Goal: Task Accomplishment & Management: Manage account settings

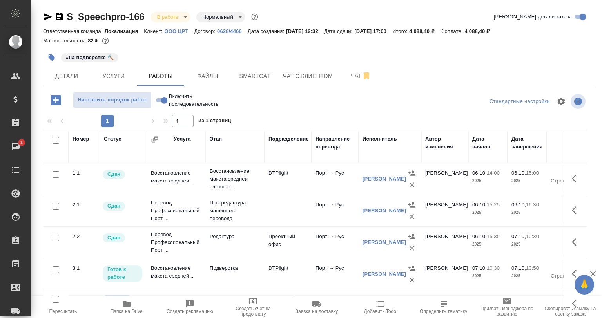
scroll to position [16, 0]
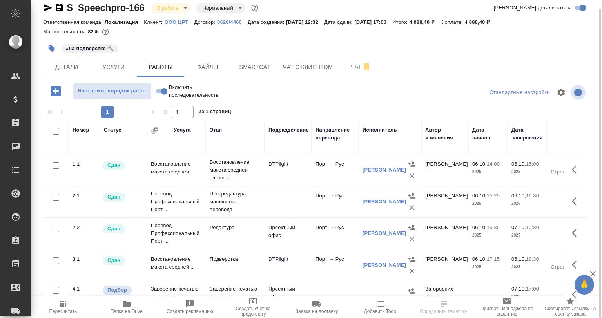
scroll to position [16, 0]
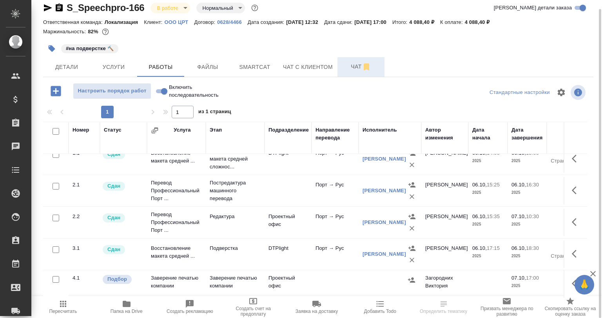
click at [349, 70] on span "Чат" at bounding box center [361, 67] width 38 height 10
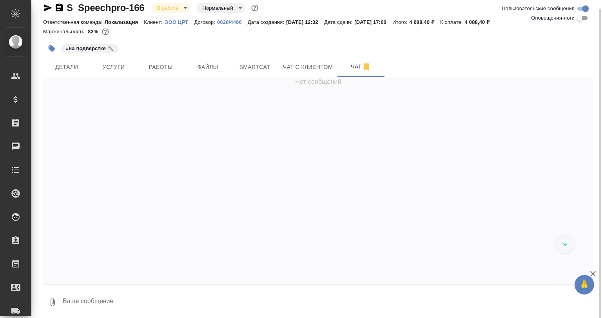
scroll to position [183, 0]
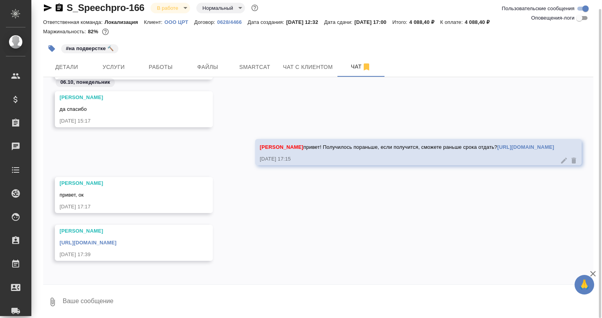
click at [180, 247] on div "https://drive.awatera.com/apps/files/files/10608219?dir=/Shares/CRT/Orders/S_Sp…" at bounding box center [123, 242] width 126 height 10
click at [116, 244] on link "https://drive.awatera.com/apps/files/files/10608219?dir=/Shares/CRT/Orders/S_Sp…" at bounding box center [88, 243] width 57 height 6
click at [184, 67] on button "Файлы" at bounding box center [207, 67] width 47 height 20
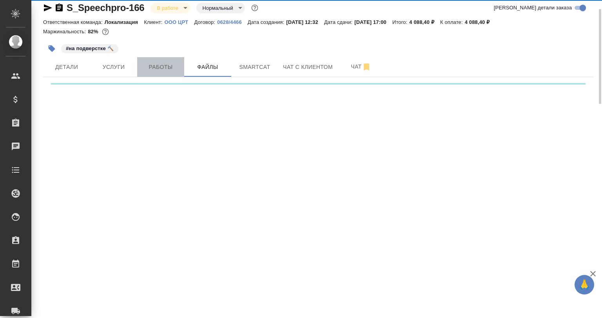
click at [179, 66] on span "Работы" at bounding box center [161, 67] width 38 height 10
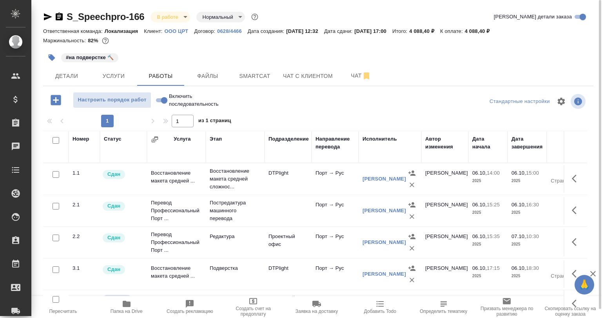
click at [44, 57] on button "button" at bounding box center [51, 57] width 17 height 17
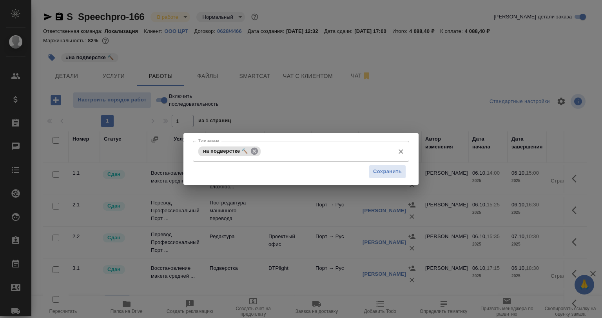
click at [254, 152] on icon at bounding box center [254, 151] width 9 height 9
click at [385, 171] on span "Сохранить" at bounding box center [387, 171] width 29 height 9
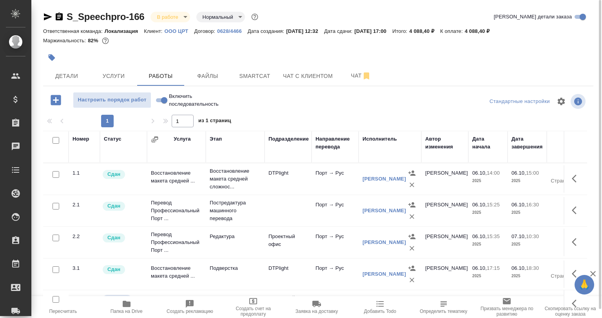
click at [169, 15] on body "🙏 .cls-1 fill:#fff; AWATERA Babkina Anastasiya Клиенты Спецификации Заказы 0 Ча…" at bounding box center [301, 159] width 602 height 318
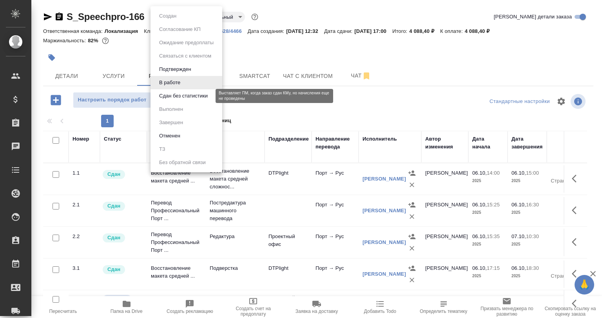
click at [177, 102] on li "Сдан без статистики" at bounding box center [187, 95] width 72 height 13
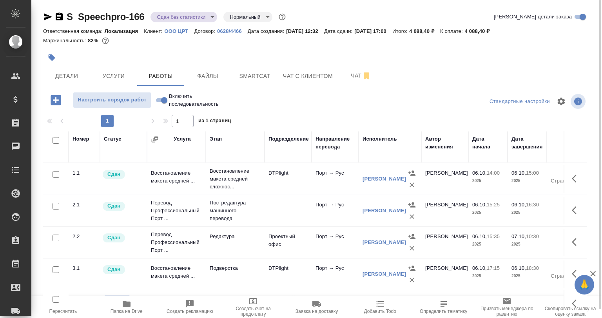
click at [176, 17] on body "🙏 .cls-1 fill:#fff; AWATERA Babkina Anastasiya Клиенты Спецификации Заказы 0 Ча…" at bounding box center [301, 159] width 602 height 318
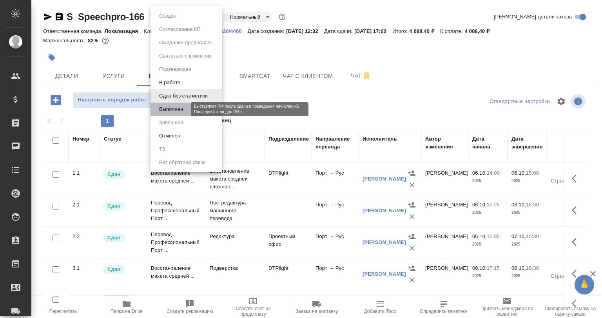
click at [176, 110] on button "Выполнен" at bounding box center [171, 109] width 29 height 9
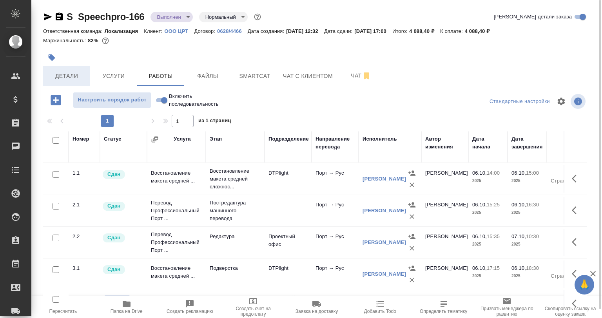
click at [75, 78] on span "Детали" at bounding box center [67, 76] width 38 height 10
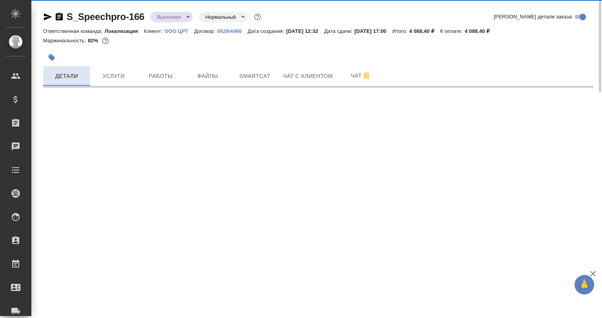
select select "RU"
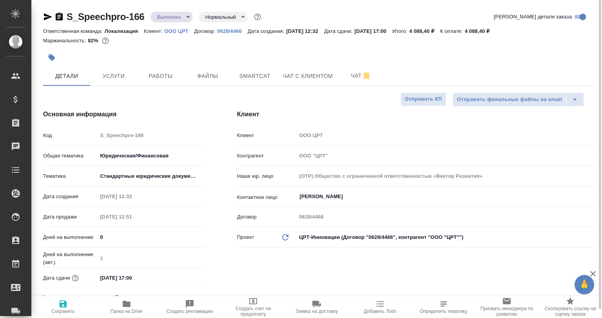
type textarea "x"
click at [45, 16] on icon "button" at bounding box center [48, 16] width 8 height 7
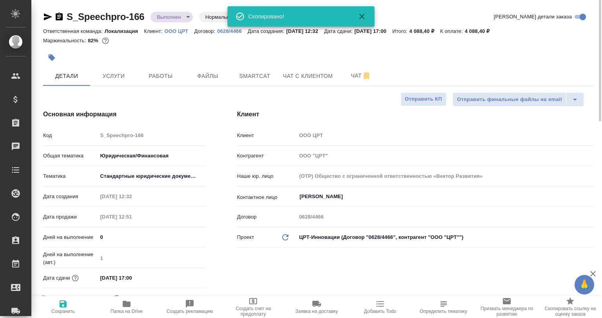
type textarea "x"
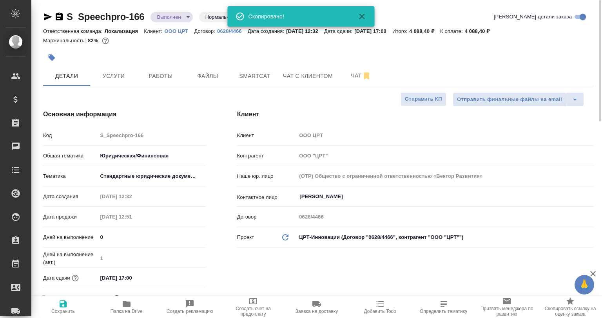
type textarea "x"
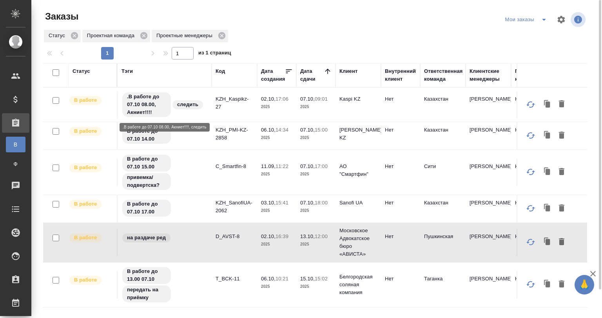
click at [185, 111] on div ".В работе до 07.10 08.00, Акниет!!!! следить" at bounding box center [165, 105] width 86 height 26
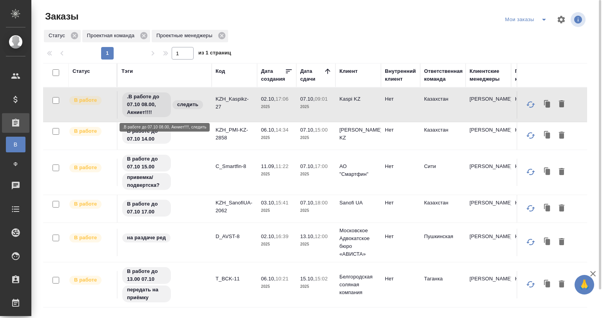
click at [185, 111] on div ".В работе до 07.10 08.00, Акниет!!!! следить" at bounding box center [165, 105] width 86 height 26
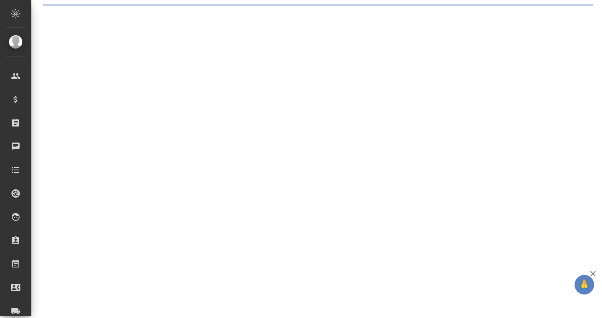
select select "RU"
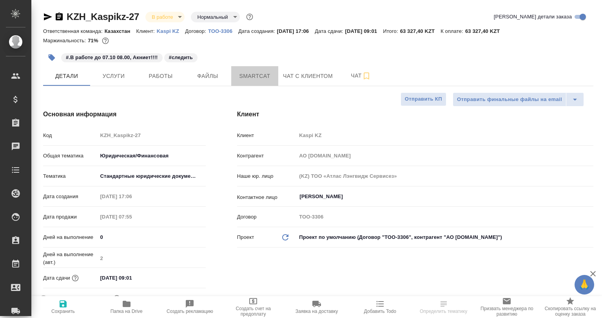
click at [251, 80] on span "Smartcat" at bounding box center [255, 76] width 38 height 10
type textarea "x"
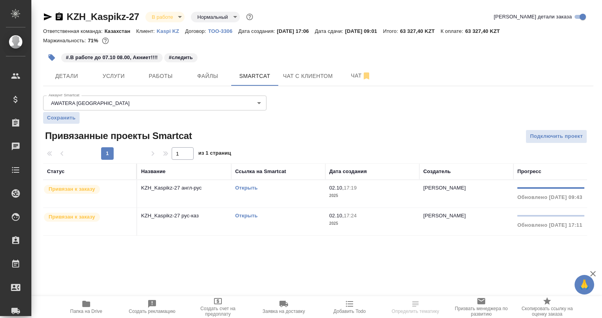
scroll to position [0, 130]
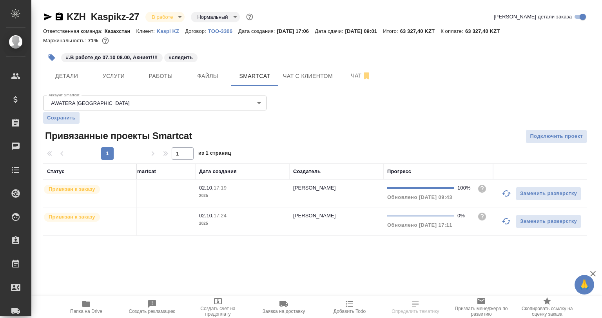
click at [501, 222] on button "button" at bounding box center [506, 221] width 19 height 19
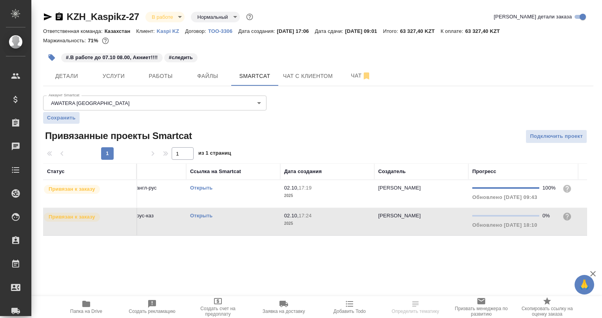
scroll to position [0, 8]
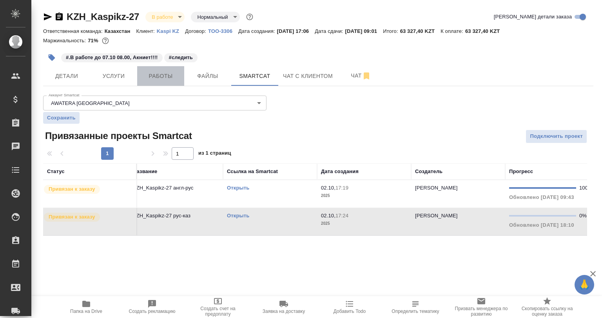
click at [159, 79] on span "Работы" at bounding box center [161, 76] width 38 height 10
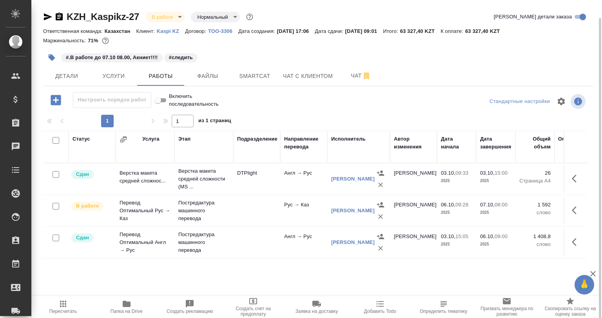
scroll to position [9, 0]
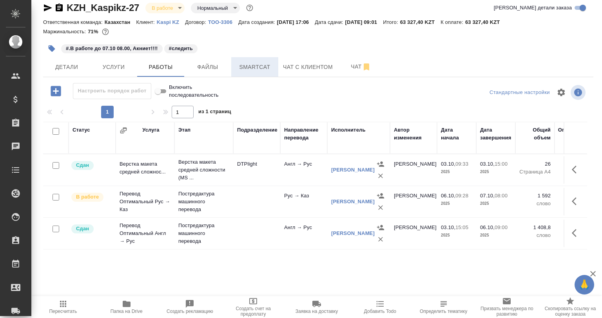
drag, startPoint x: 259, startPoint y: 53, endPoint x: 258, endPoint y: 65, distance: 12.2
click at [258, 55] on div "#.В работе до 07.10 08.00, Акниет!!!! #следить" at bounding box center [226, 48] width 367 height 17
click at [258, 67] on span "Smartcat" at bounding box center [255, 67] width 38 height 10
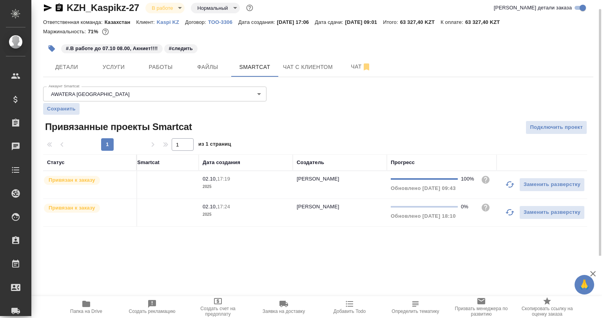
scroll to position [0, 130]
click at [500, 214] on button "button" at bounding box center [506, 212] width 19 height 19
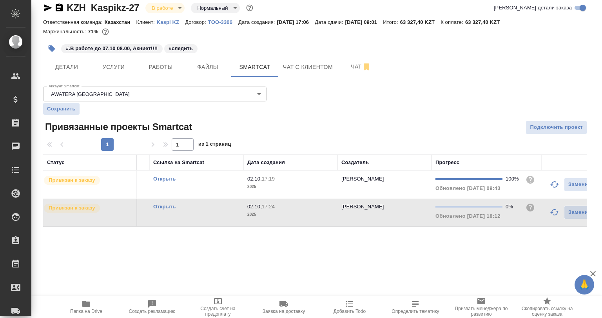
scroll to position [0, 0]
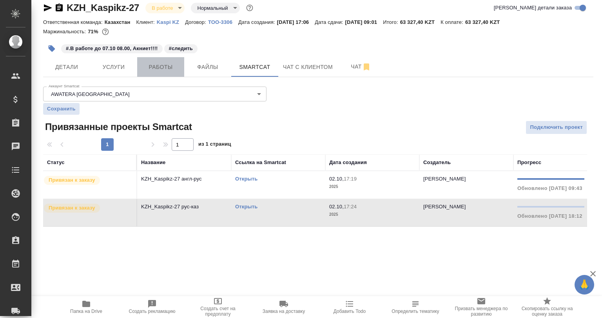
click at [163, 60] on button "Работы" at bounding box center [160, 67] width 47 height 20
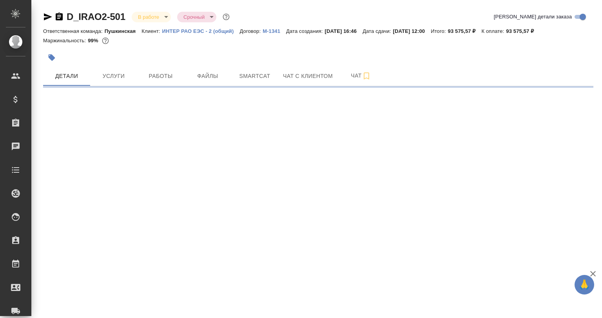
select select "RU"
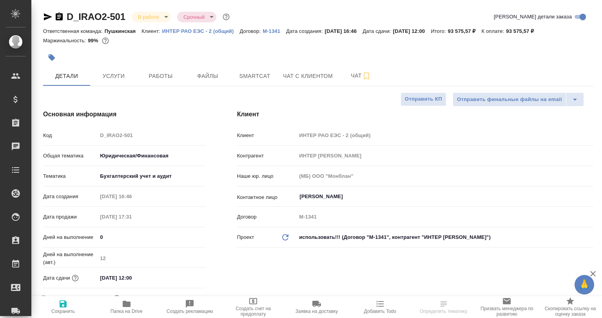
type textarea "x"
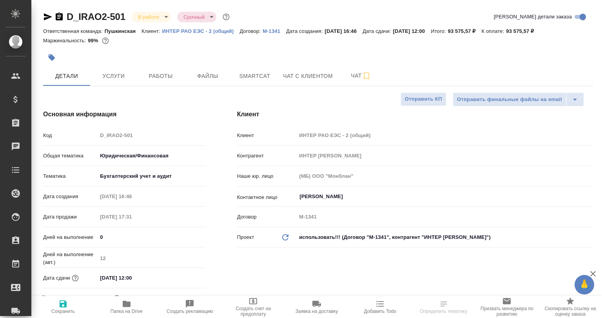
type textarea "x"
drag, startPoint x: 158, startPoint y: 69, endPoint x: 161, endPoint y: 78, distance: 8.6
click at [158, 70] on button "Работы" at bounding box center [160, 76] width 47 height 20
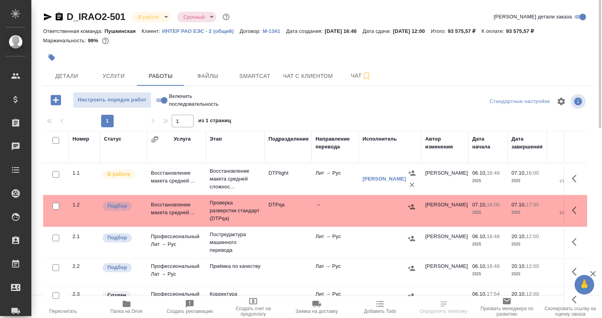
scroll to position [9, 0]
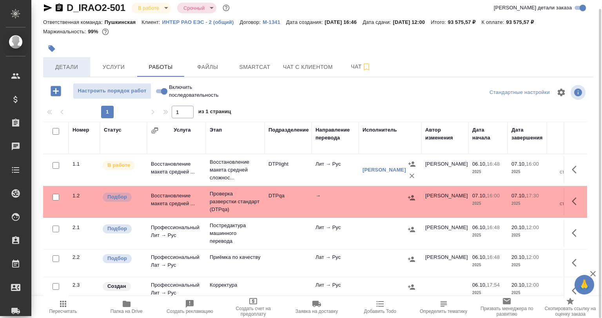
click at [67, 65] on span "Детали" at bounding box center [67, 67] width 38 height 10
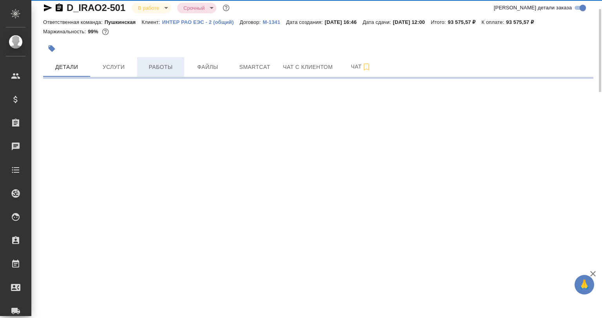
select select "RU"
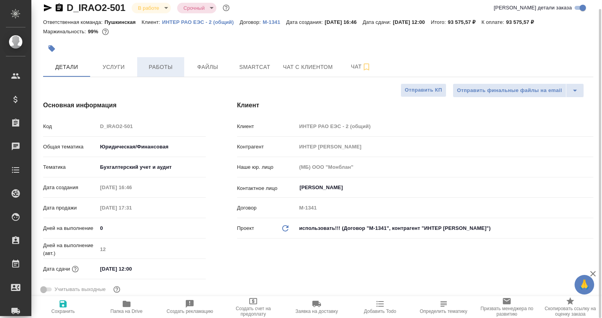
type textarea "x"
click at [151, 70] on span "Работы" at bounding box center [161, 67] width 38 height 10
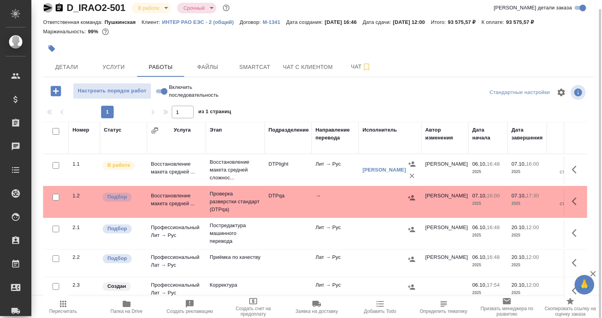
click at [48, 8] on icon "button" at bounding box center [48, 7] width 8 height 7
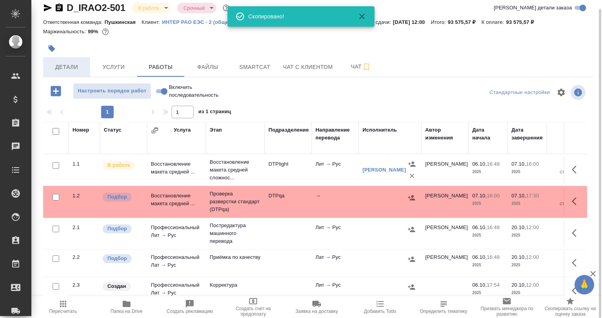
click at [84, 57] on button "Детали" at bounding box center [66, 67] width 47 height 20
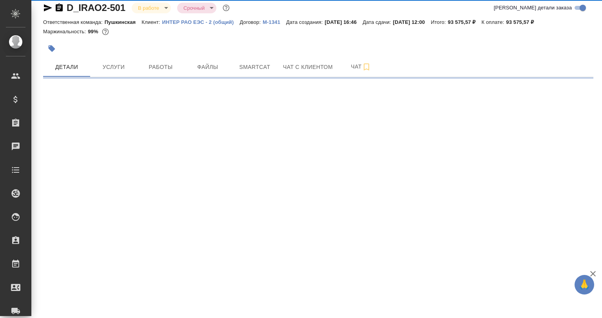
select select "RU"
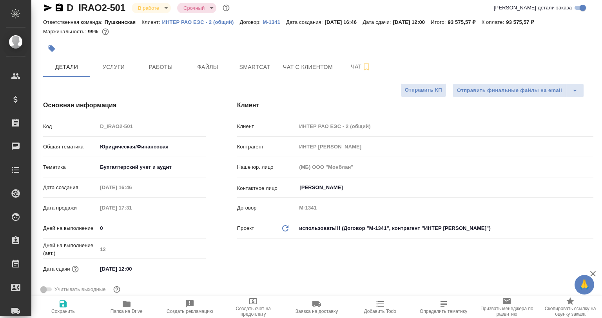
type textarea "x"
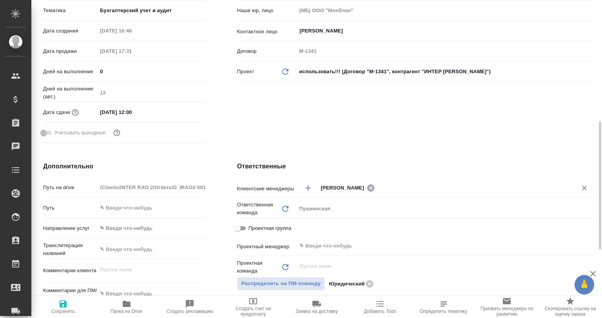
scroll to position [205, 0]
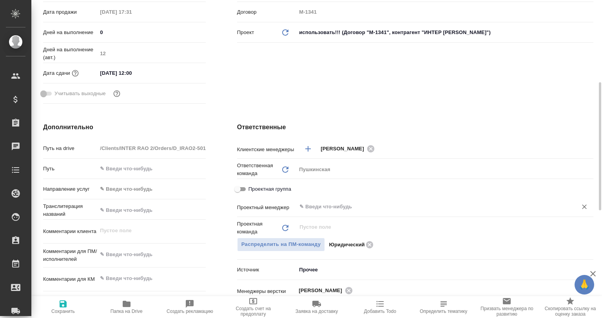
click at [347, 201] on div "​" at bounding box center [444, 207] width 297 height 14
click at [260, 192] on span "Проектная группа" at bounding box center [270, 189] width 43 height 8
click at [252, 192] on input "Проектная группа" at bounding box center [238, 189] width 28 height 9
checkbox input "true"
type textarea "x"
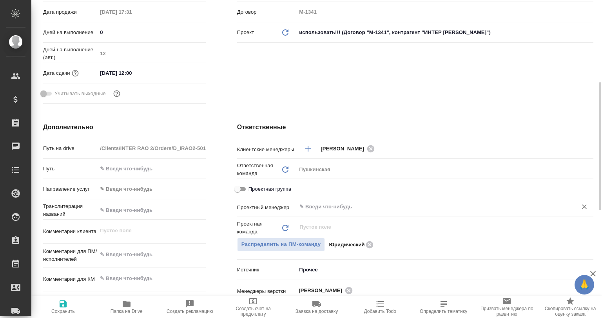
type textarea "x"
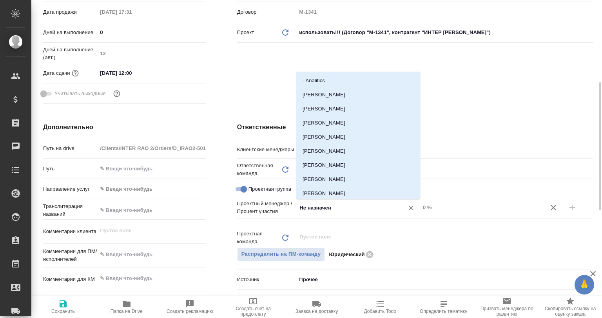
click at [321, 209] on input "Не назначен" at bounding box center [345, 207] width 93 height 9
type input "Бада"
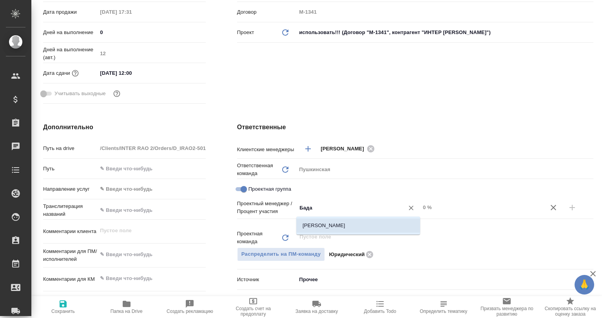
click at [330, 224] on li "[PERSON_NAME]" at bounding box center [358, 226] width 124 height 14
type textarea "x"
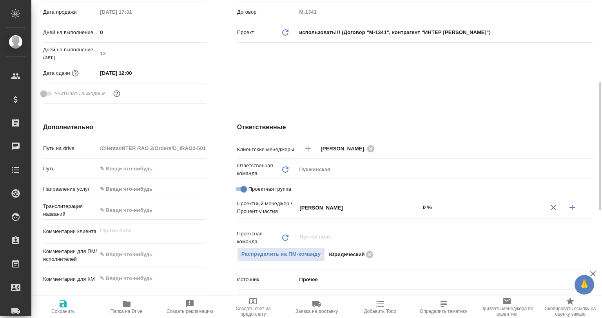
click at [422, 210] on input "0 %" at bounding box center [482, 207] width 124 height 11
type textarea "x"
type input "10 %"
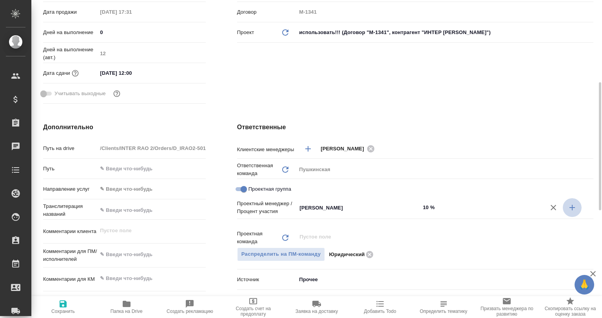
click at [578, 209] on button "button" at bounding box center [572, 207] width 19 height 19
type textarea "x"
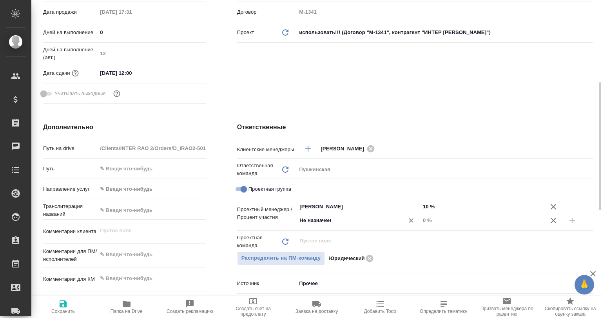
click at [363, 224] on input "Не назначен" at bounding box center [345, 220] width 93 height 9
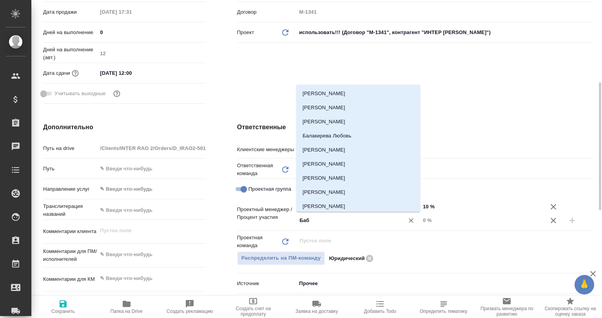
type input "Бабк"
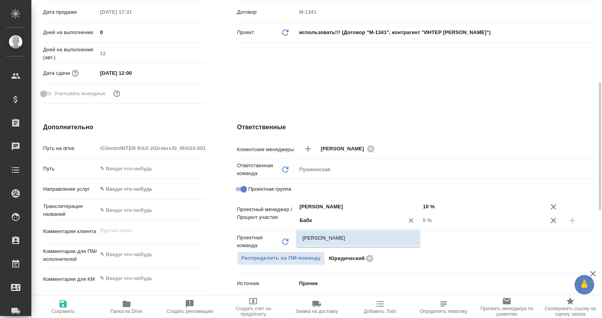
drag, startPoint x: 324, startPoint y: 235, endPoint x: 341, endPoint y: 233, distance: 17.4
click at [324, 235] on li "[PERSON_NAME]" at bounding box center [358, 238] width 124 height 14
type textarea "x"
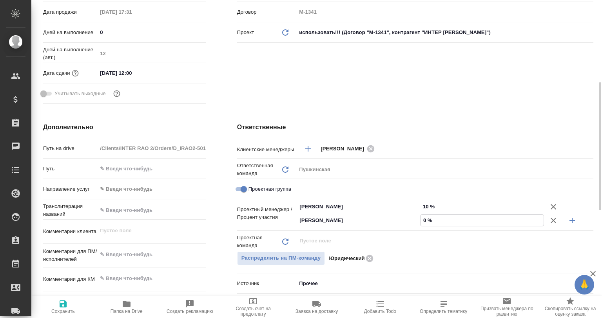
click at [426, 222] on input "0 %" at bounding box center [482, 220] width 123 height 11
type textarea "x"
type input "9 %"
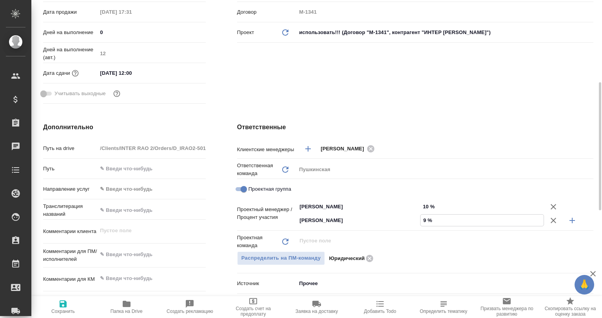
type textarea "x"
type input "90 %"
type textarea "x"
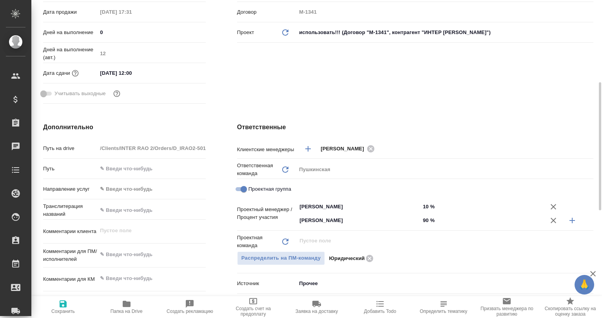
type textarea "x"
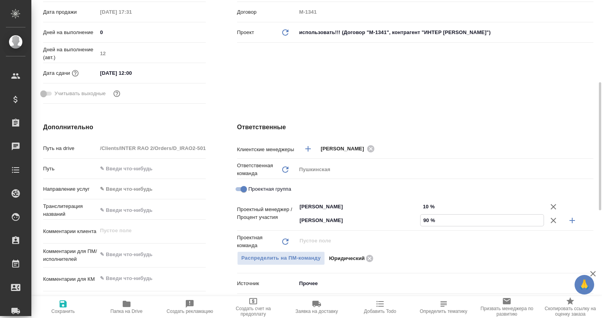
click at [78, 308] on span "Сохранить" at bounding box center [63, 307] width 54 height 15
type textarea "x"
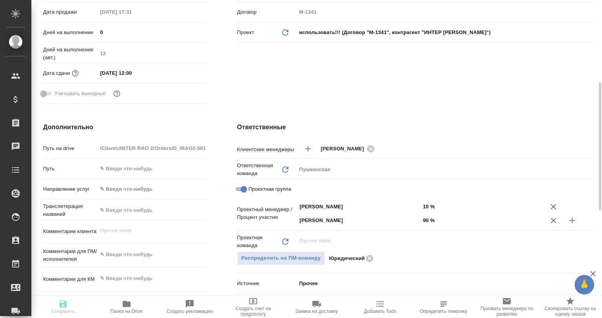
type textarea "x"
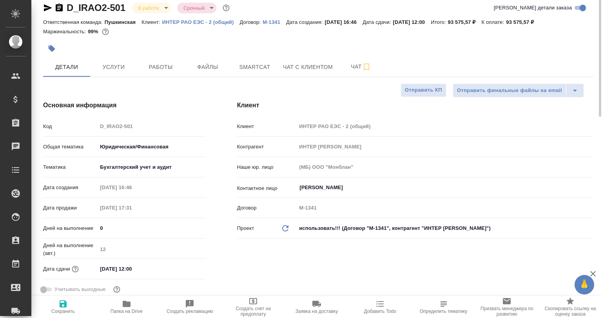
scroll to position [0, 0]
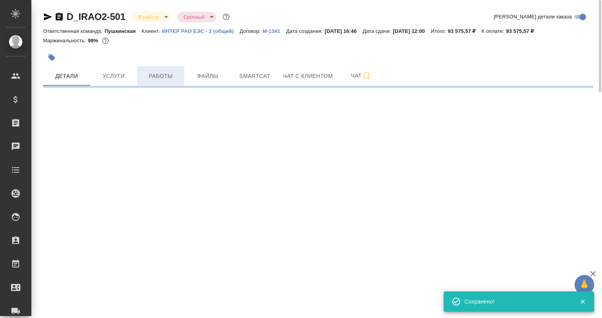
select select "RU"
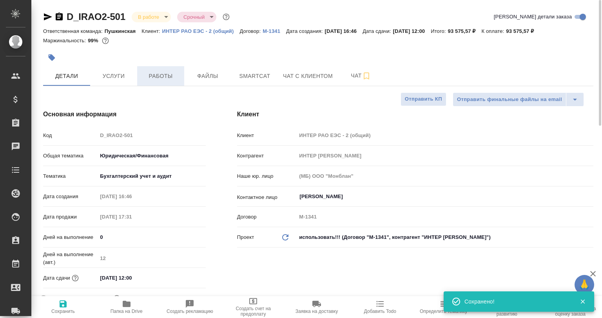
type textarea "x"
click at [173, 80] on span "Работы" at bounding box center [161, 76] width 38 height 10
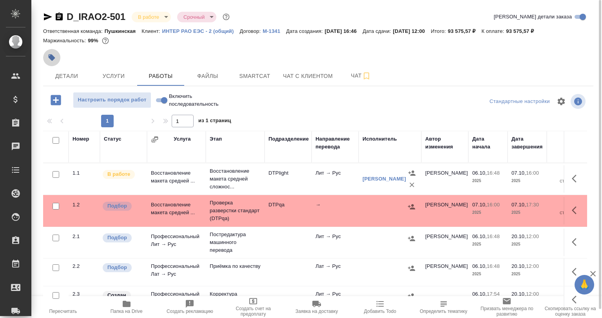
click at [55, 54] on icon "button" at bounding box center [52, 58] width 8 height 8
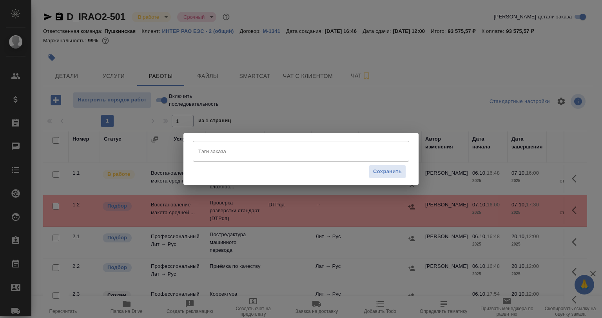
click at [232, 157] on input "Тэги заказа" at bounding box center [293, 151] width 195 height 13
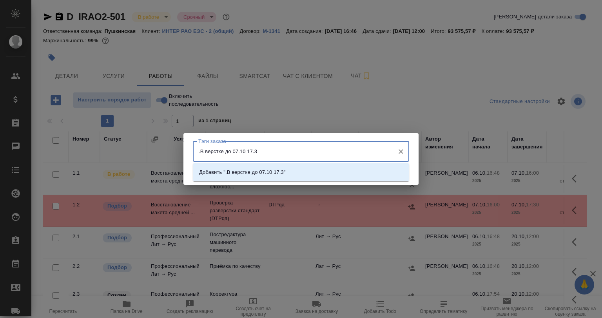
type input ".В верстке до 07.10 17.30"
drag, startPoint x: 270, startPoint y: 167, endPoint x: 311, endPoint y: 178, distance: 42.9
click at [270, 168] on li "Добавить ".В верстке до 07.10 17.30"" at bounding box center [301, 172] width 216 height 14
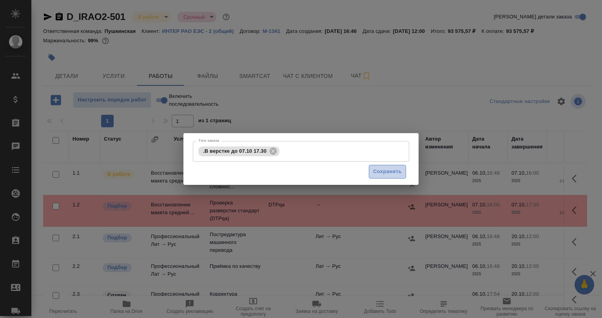
drag, startPoint x: 382, startPoint y: 170, endPoint x: 228, endPoint y: 11, distance: 221.6
click at [382, 170] on span "Сохранить" at bounding box center [387, 171] width 29 height 9
